Goal: Download file/media

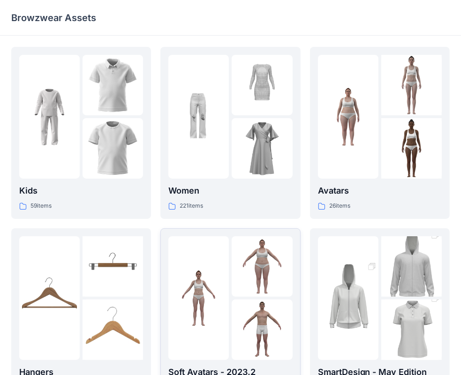
click at [214, 289] on img at bounding box center [198, 298] width 60 height 60
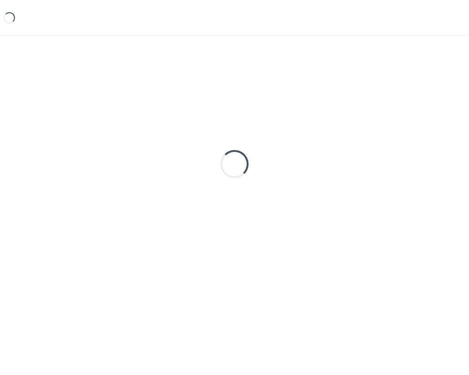
click at [214, 289] on div "Loading..." at bounding box center [234, 190] width 469 height 309
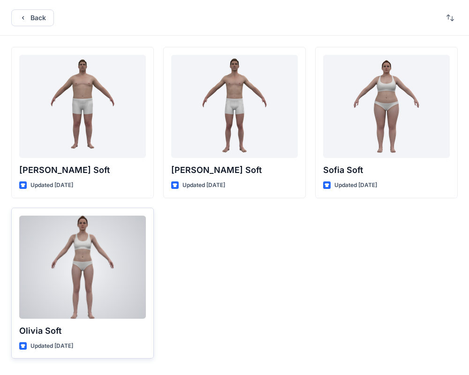
click at [82, 264] on div at bounding box center [82, 267] width 126 height 103
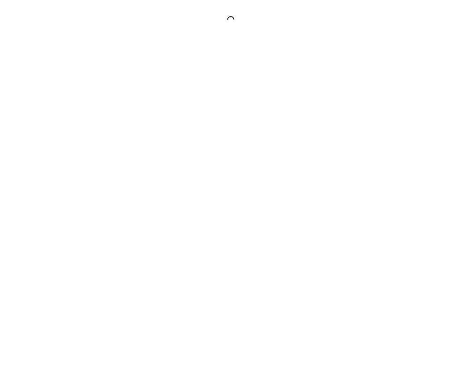
click at [82, 264] on div at bounding box center [230, 187] width 461 height 375
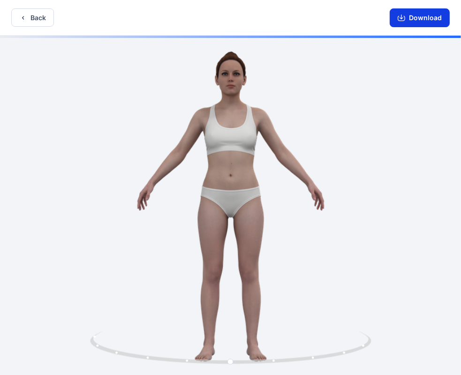
click at [404, 18] on icon "button" at bounding box center [400, 17] width 7 height 7
click at [426, 19] on button "Download" at bounding box center [419, 17] width 60 height 19
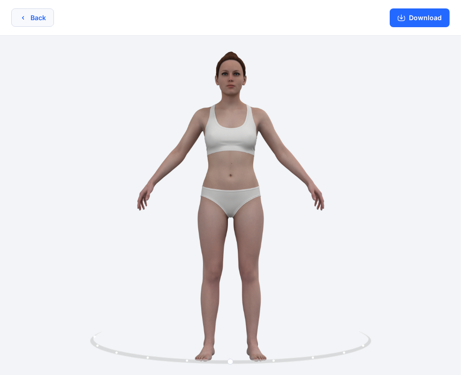
click at [26, 24] on button "Back" at bounding box center [32, 17] width 43 height 18
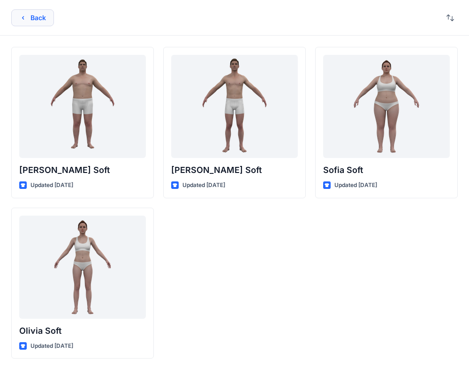
click at [51, 19] on button "Back" at bounding box center [32, 17] width 43 height 17
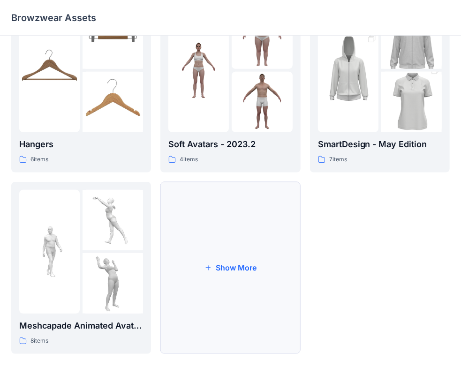
scroll to position [232, 0]
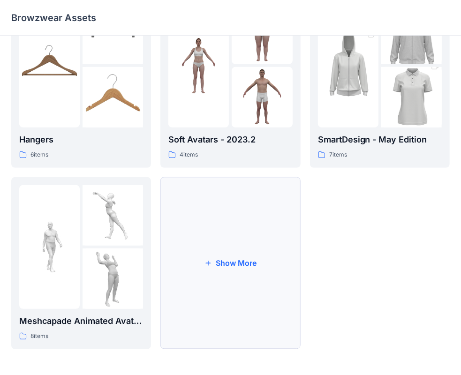
click at [240, 266] on button "Show More" at bounding box center [230, 263] width 140 height 172
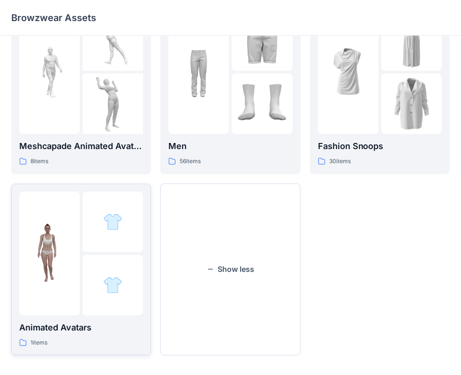
scroll to position [414, 0]
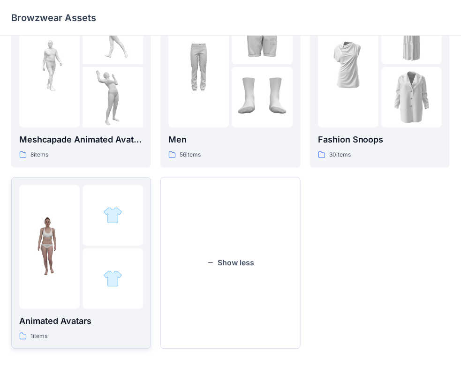
click at [97, 244] on div at bounding box center [112, 215] width 60 height 60
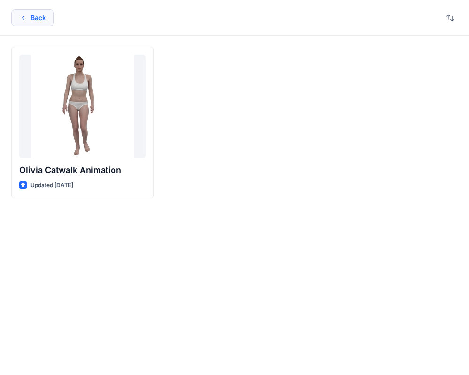
click at [21, 15] on icon "button" at bounding box center [22, 17] width 7 height 7
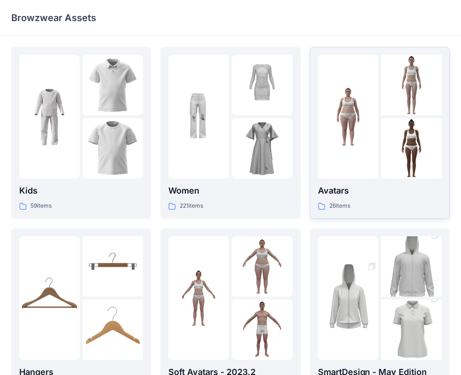
click at [380, 152] on div at bounding box center [380, 117] width 124 height 124
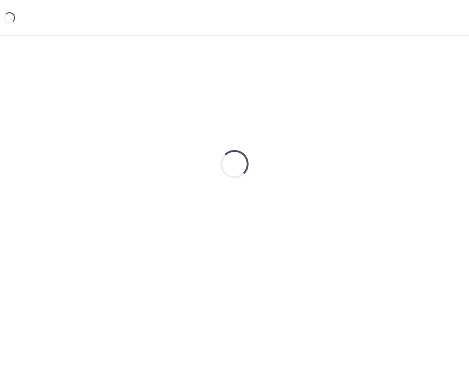
click at [380, 152] on div "Loading..." at bounding box center [234, 164] width 446 height 234
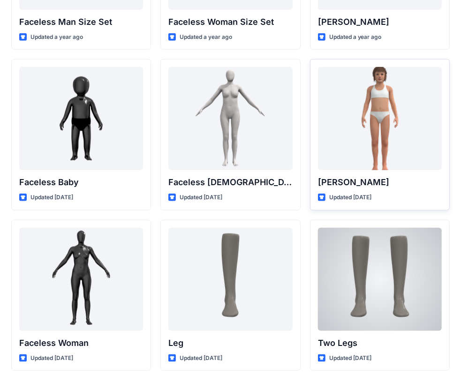
scroll to position [442, 0]
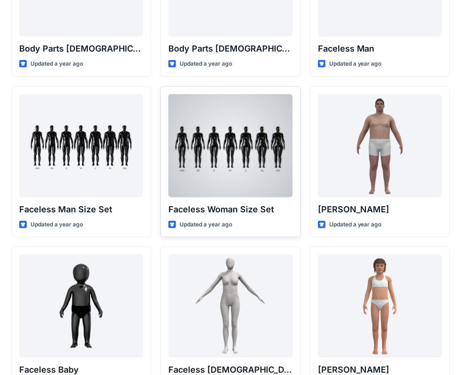
click at [238, 144] on div at bounding box center [230, 145] width 124 height 103
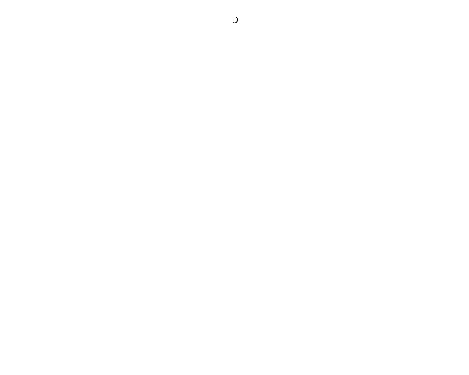
click at [238, 144] on div at bounding box center [234, 187] width 469 height 375
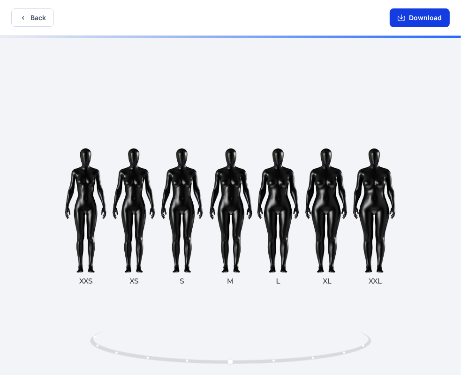
click at [414, 17] on button "Download" at bounding box center [419, 17] width 60 height 19
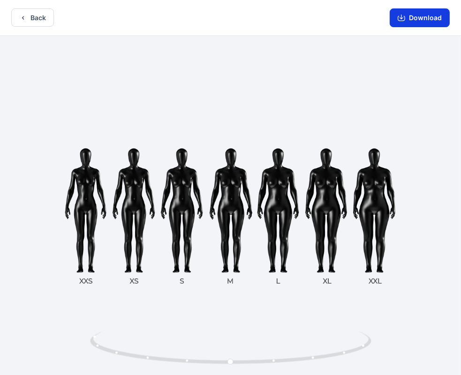
click at [412, 17] on button "Download" at bounding box center [419, 17] width 60 height 19
click at [43, 16] on button "Back" at bounding box center [32, 17] width 43 height 18
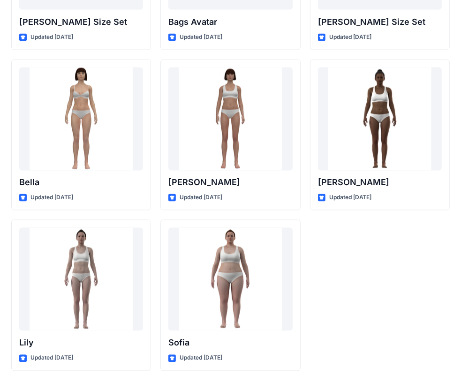
scroll to position [1116, 0]
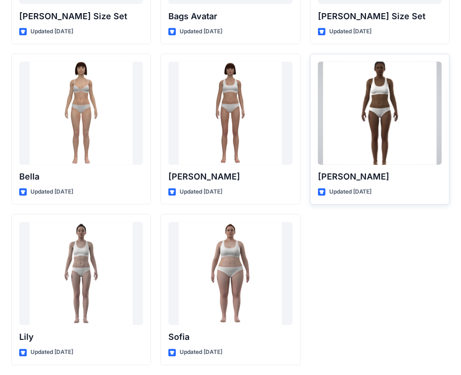
click at [374, 111] on div at bounding box center [380, 113] width 124 height 103
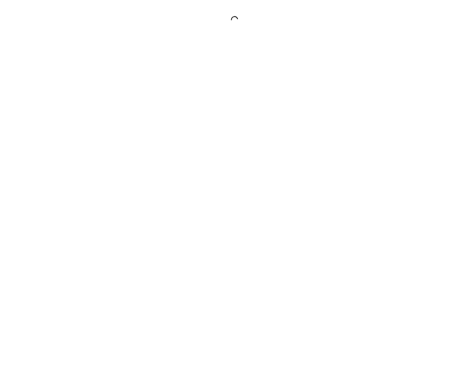
click at [374, 111] on div at bounding box center [234, 187] width 469 height 375
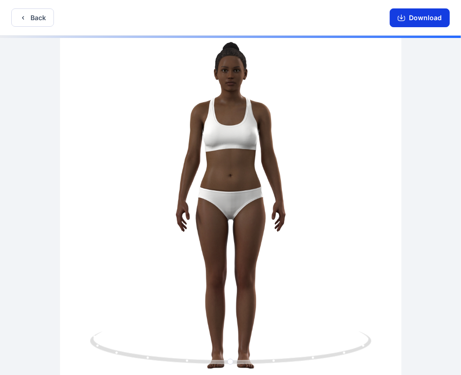
click at [417, 22] on button "Download" at bounding box center [419, 17] width 60 height 19
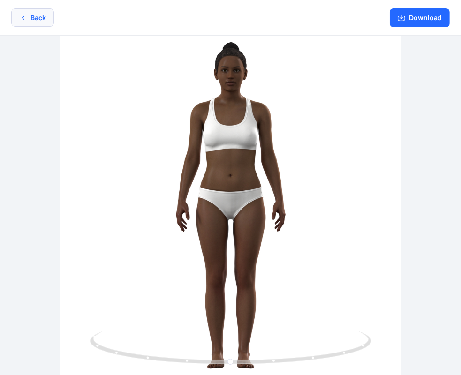
click at [24, 17] on icon "button" at bounding box center [22, 17] width 7 height 7
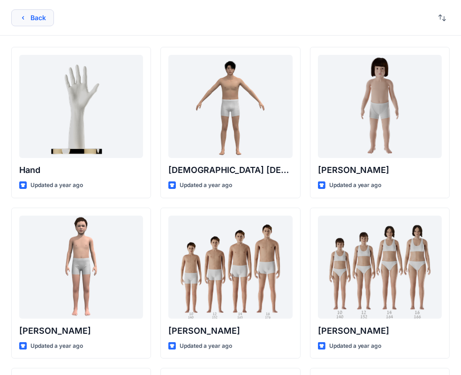
click at [28, 15] on button "Back" at bounding box center [32, 17] width 43 height 17
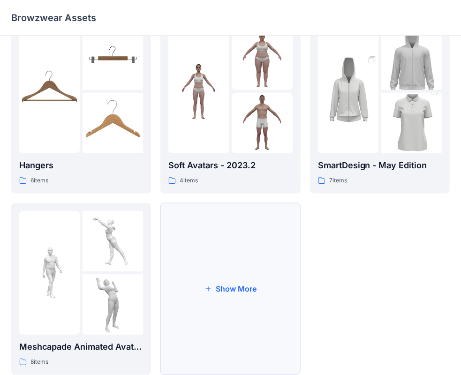
scroll to position [232, 0]
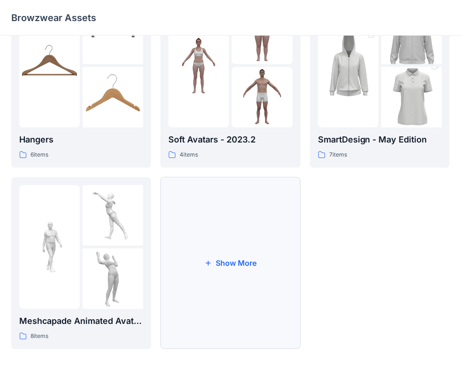
click at [239, 255] on button "Show More" at bounding box center [230, 263] width 140 height 172
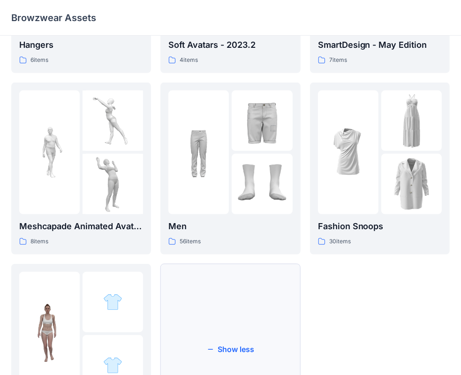
scroll to position [373, 0]
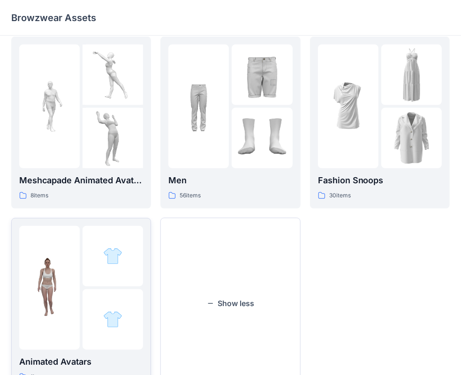
click at [82, 302] on div at bounding box center [112, 319] width 60 height 60
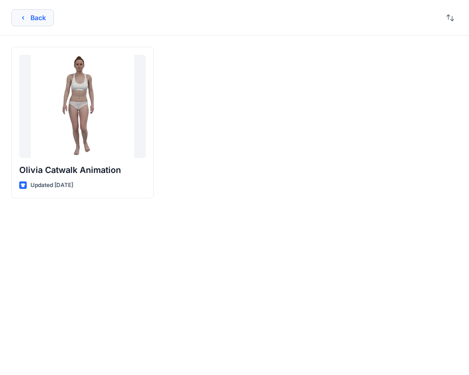
click at [35, 23] on button "Back" at bounding box center [32, 17] width 43 height 17
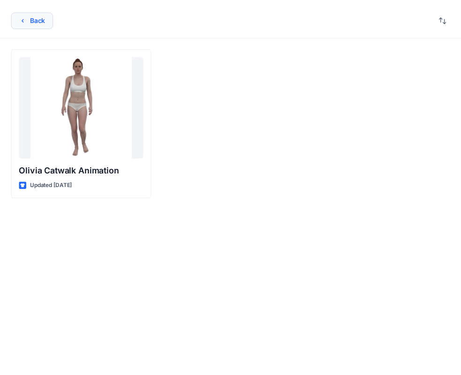
scroll to position [373, 0]
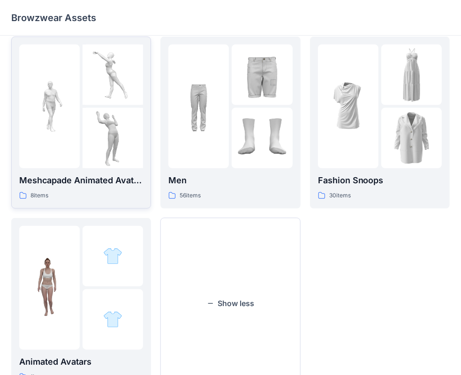
click at [71, 125] on img at bounding box center [49, 106] width 60 height 60
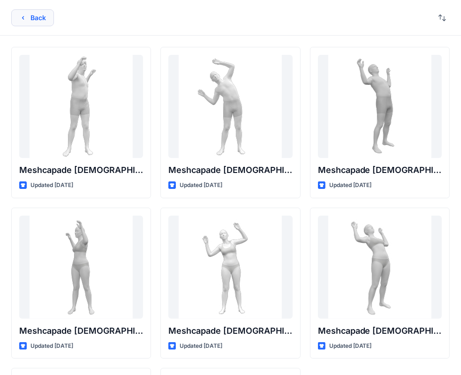
click at [45, 14] on button "Back" at bounding box center [32, 17] width 43 height 17
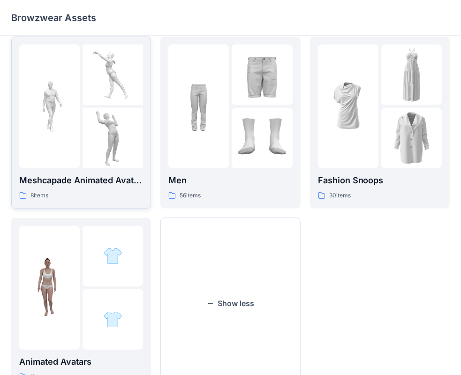
click at [47, 177] on p "Meshcapade Animated Avatars" at bounding box center [81, 180] width 124 height 13
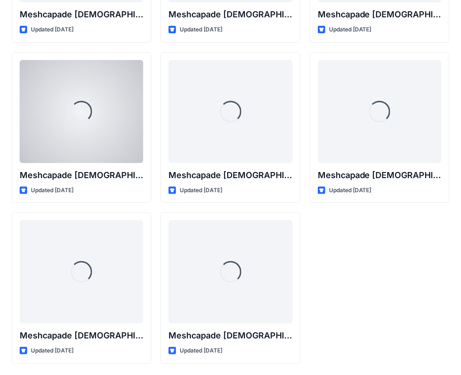
scroll to position [155, 0]
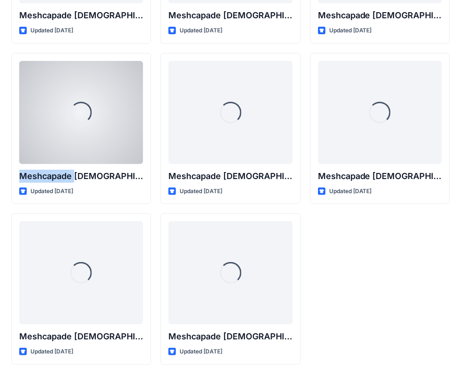
click at [47, 177] on p "Meshcapade [DEMOGRAPHIC_DATA] Stretch Side To Side Animation" at bounding box center [81, 176] width 124 height 13
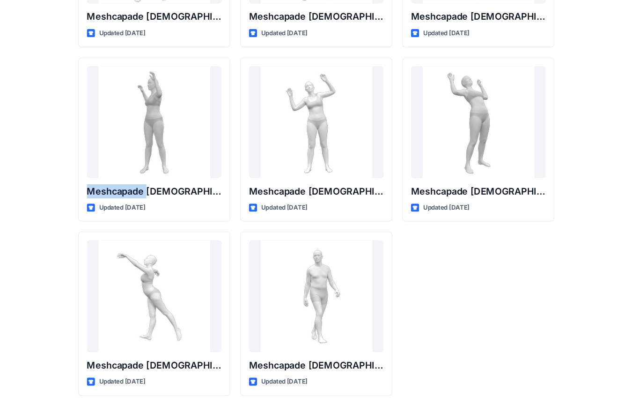
scroll to position [0, 0]
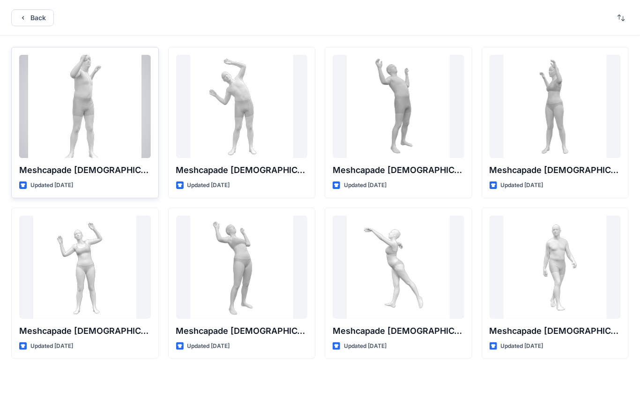
click at [109, 110] on div at bounding box center [85, 106] width 132 height 103
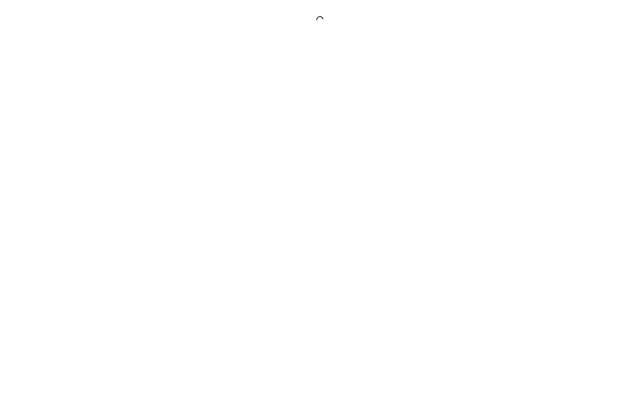
click at [109, 110] on div at bounding box center [320, 203] width 640 height 407
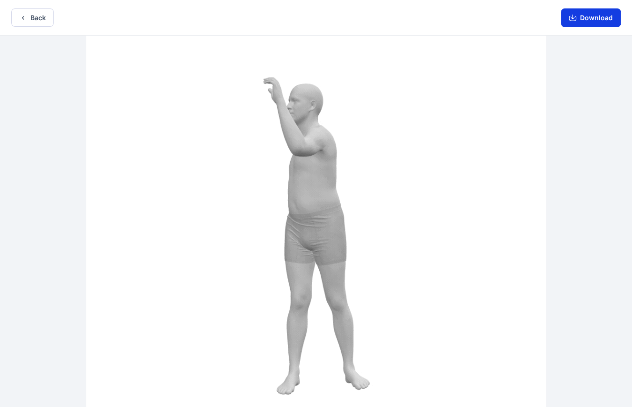
click at [468, 19] on button "Download" at bounding box center [591, 17] width 60 height 19
